Goal: Information Seeking & Learning: Learn about a topic

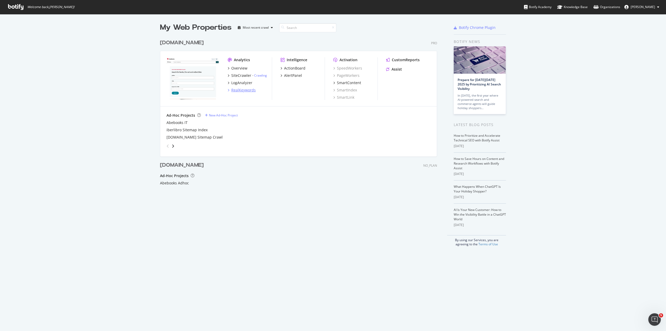
click at [245, 89] on div "RealKeywords" at bounding box center [243, 89] width 24 height 5
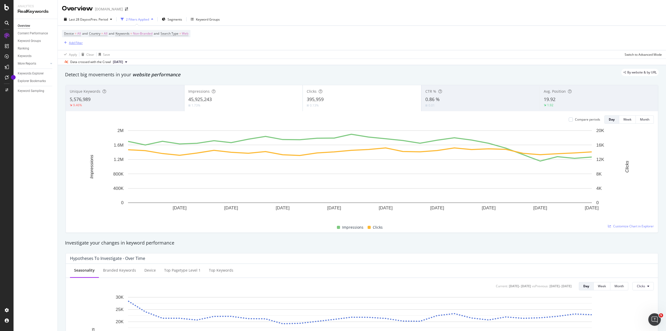
click at [75, 45] on div "Add Filter" at bounding box center [76, 43] width 14 height 4
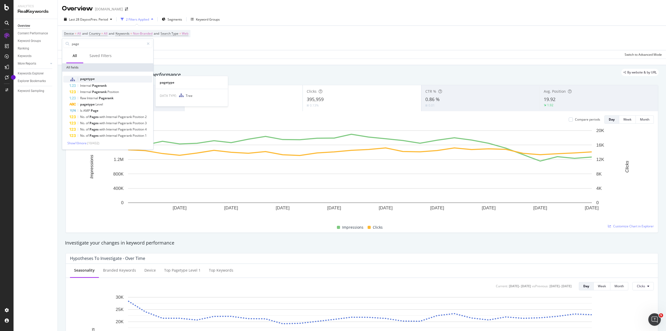
type input "page"
click at [92, 80] on span "pagetype" at bounding box center [87, 79] width 15 height 4
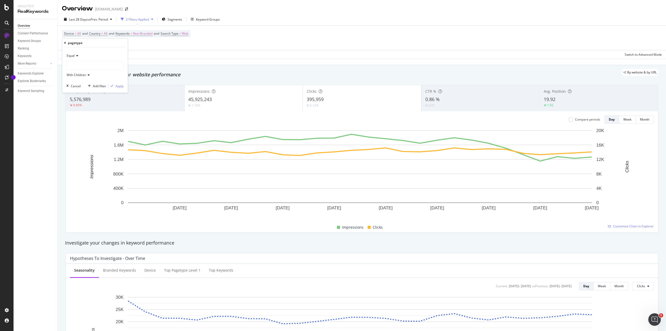
click at [80, 66] on div at bounding box center [95, 65] width 57 height 8
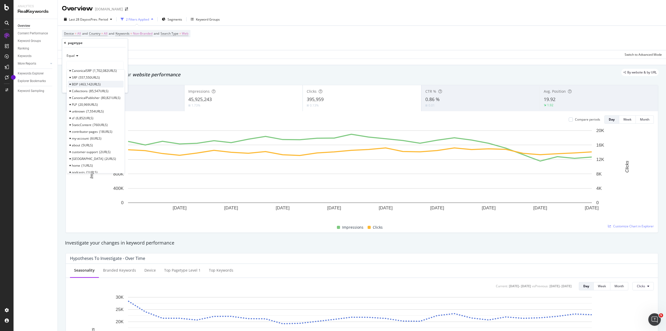
scroll to position [26, 0]
click at [111, 123] on span "18 URLS" at bounding box center [105, 124] width 13 height 4
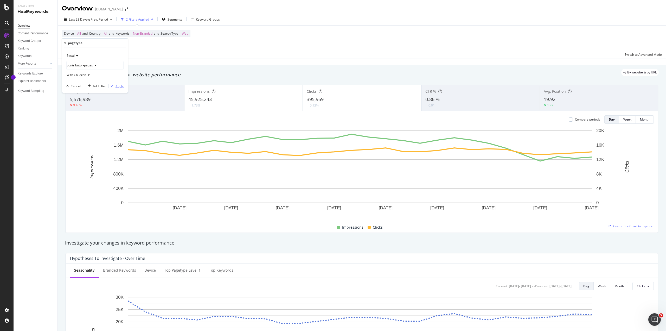
click at [122, 87] on div "Apply" at bounding box center [120, 86] width 8 height 4
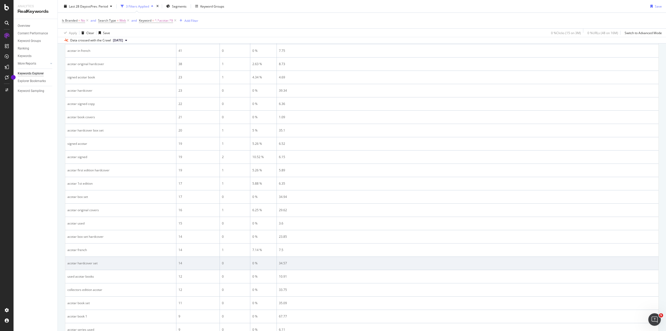
scroll to position [156, 0]
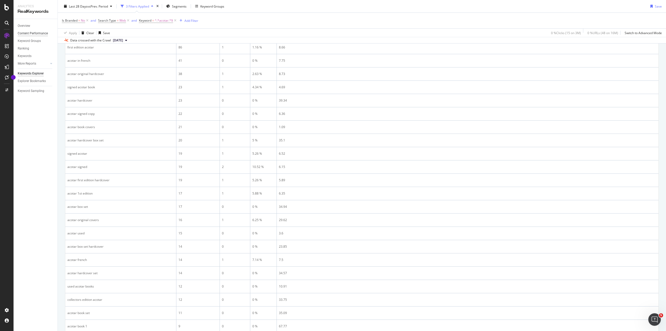
click at [31, 33] on div "Content Performance" at bounding box center [33, 33] width 30 height 5
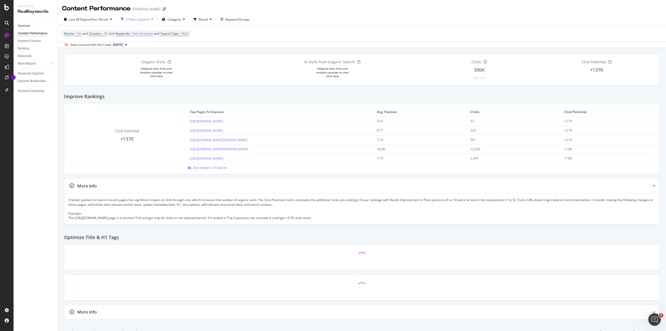
click at [31, 26] on link "Overview" at bounding box center [36, 25] width 36 height 5
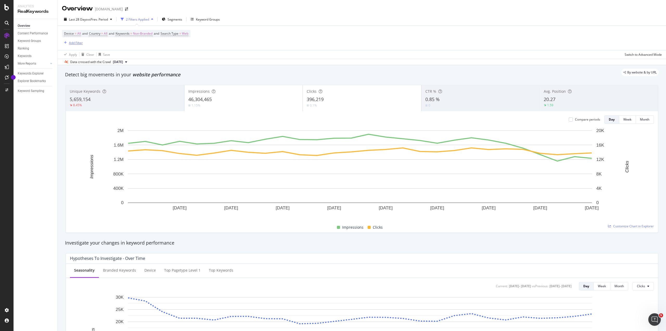
click at [74, 43] on div "Add Filter" at bounding box center [76, 43] width 14 height 4
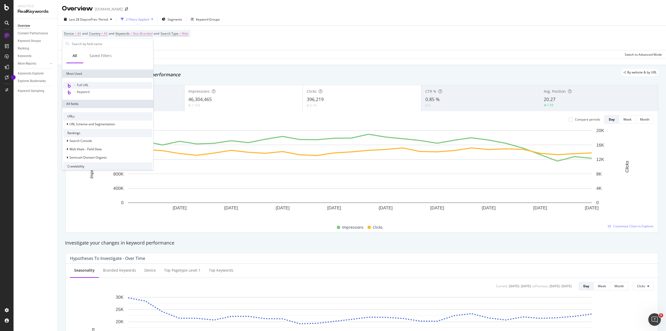
scroll to position [78, 0]
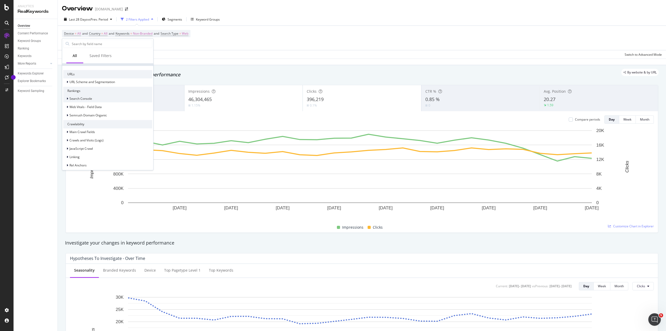
click at [66, 100] on div "Search Console" at bounding box center [77, 98] width 29 height 5
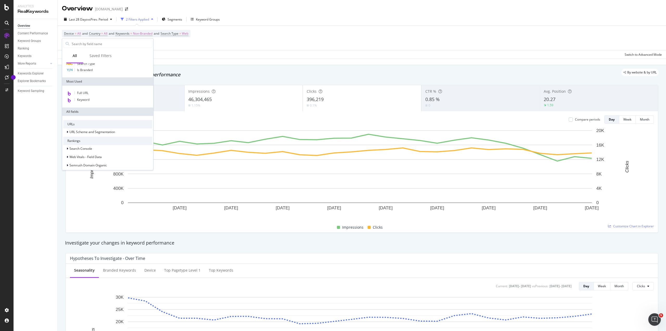
scroll to position [0, 0]
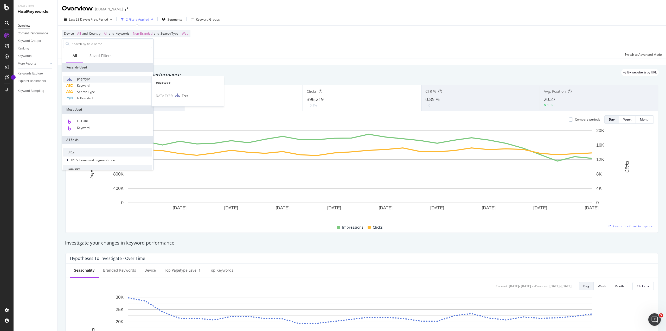
click at [80, 78] on span "pagetype" at bounding box center [84, 79] width 14 height 4
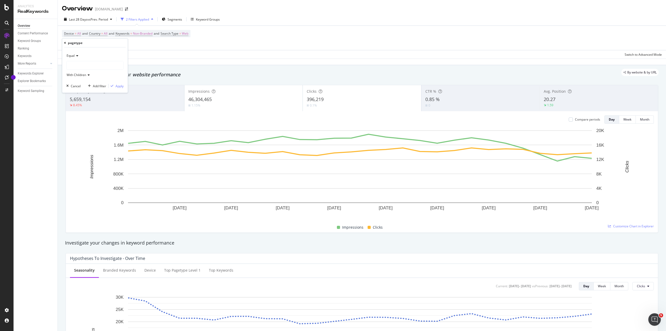
click at [91, 64] on div at bounding box center [95, 65] width 57 height 8
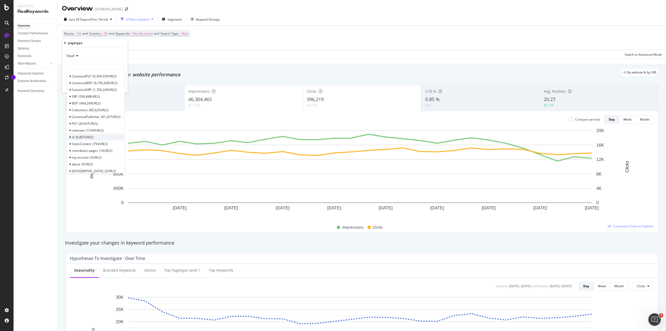
click at [97, 136] on div "sf 6,857 URLS" at bounding box center [96, 137] width 56 height 7
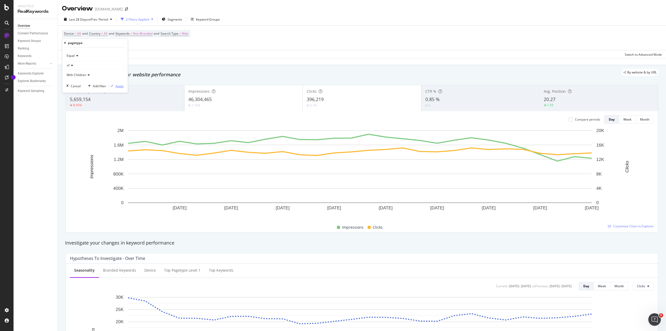
click at [120, 88] on div "Apply" at bounding box center [116, 86] width 15 height 5
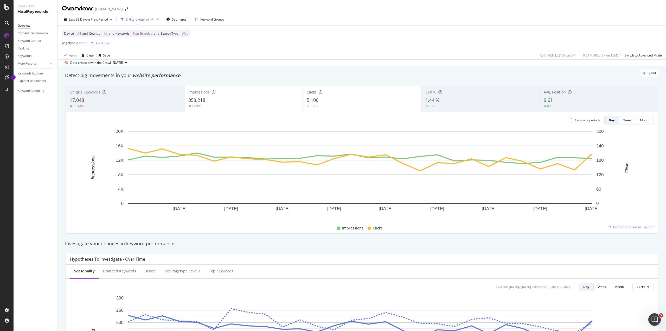
click at [78, 44] on span "=" at bounding box center [77, 43] width 2 height 4
click at [72, 65] on icon at bounding box center [71, 64] width 4 height 3
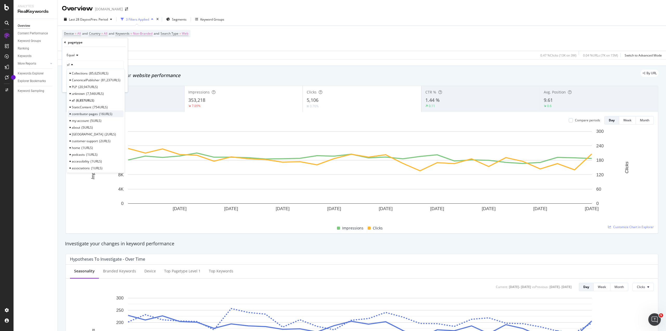
scroll to position [38, 0]
click at [90, 113] on span "contributor-pages" at bounding box center [85, 112] width 26 height 4
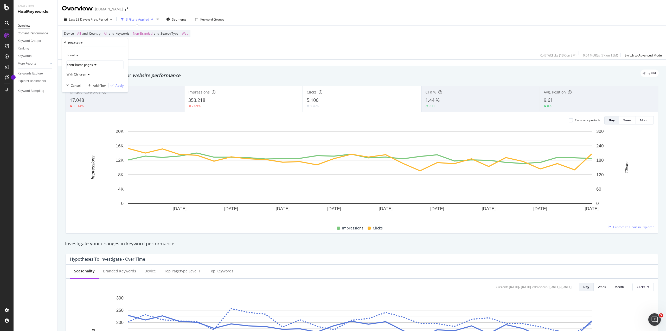
click at [115, 86] on div "button" at bounding box center [112, 85] width 7 height 3
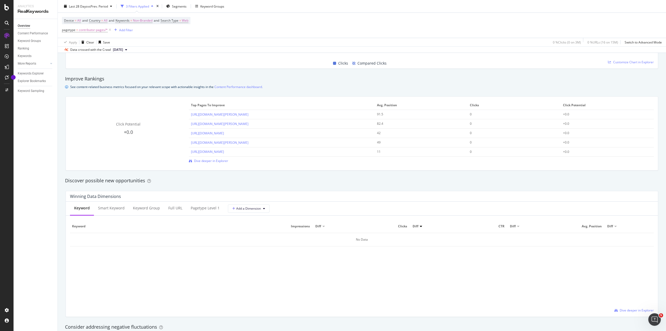
scroll to position [237, 0]
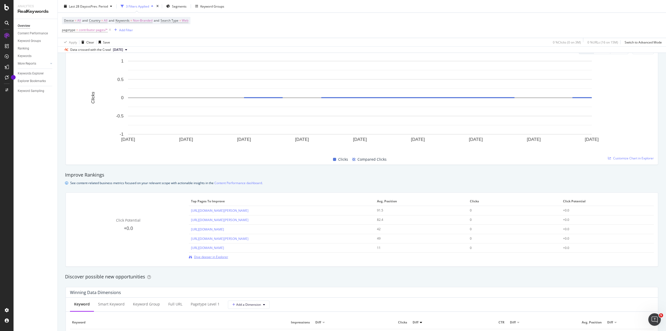
click at [211, 258] on span "Dive deeper in Explorer" at bounding box center [211, 257] width 34 height 4
